Goal: Find specific page/section: Find specific page/section

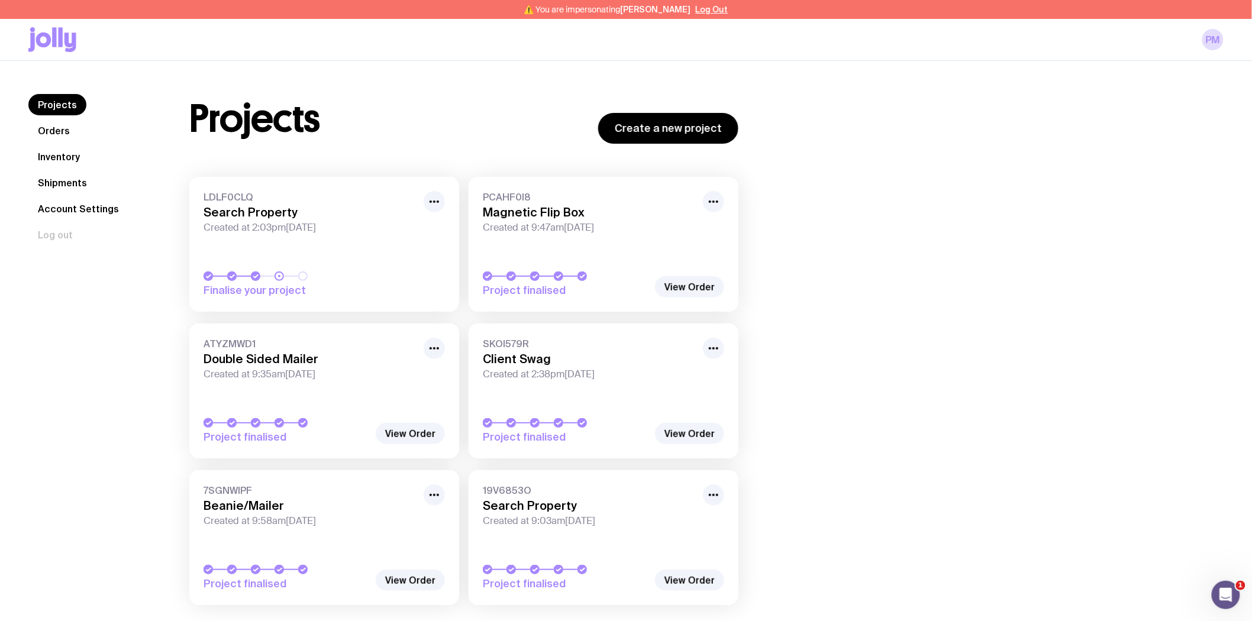
click at [60, 161] on link "Inventory" at bounding box center [58, 156] width 61 height 21
click at [65, 156] on link "Inventory" at bounding box center [58, 156] width 61 height 21
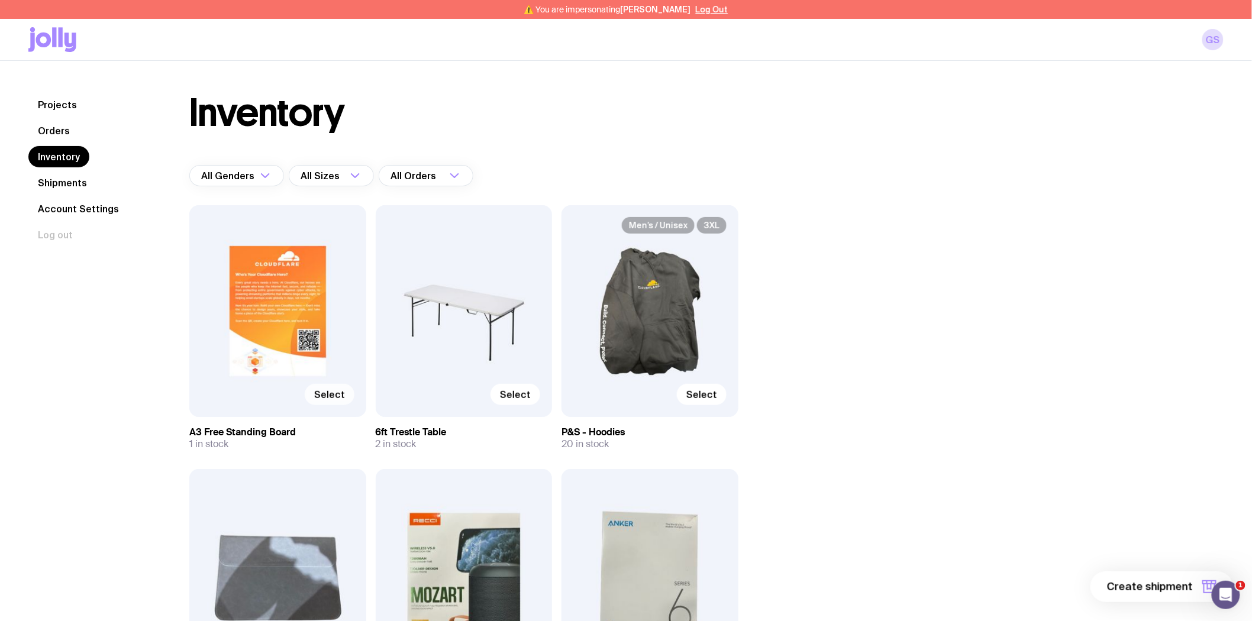
click at [322, 392] on span "Select" at bounding box center [329, 395] width 31 height 12
click at [0, 0] on input "Select" at bounding box center [0, 0] width 0 height 0
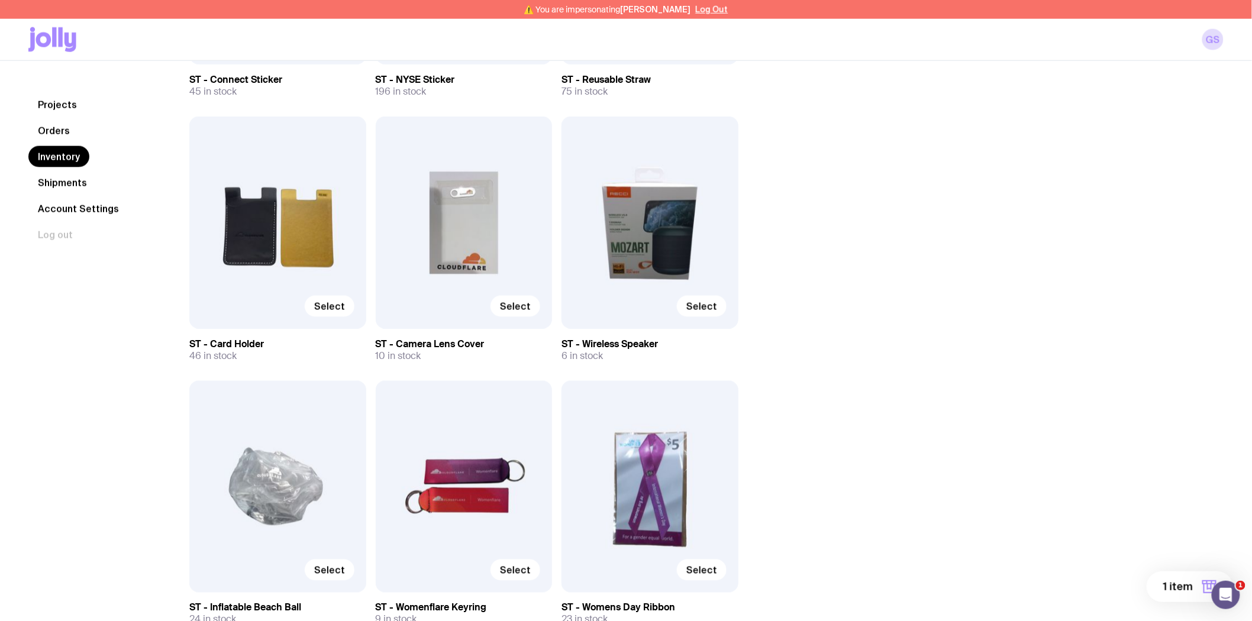
scroll to position [5969, 0]
